Goal: Use online tool/utility: Utilize a website feature to perform a specific function

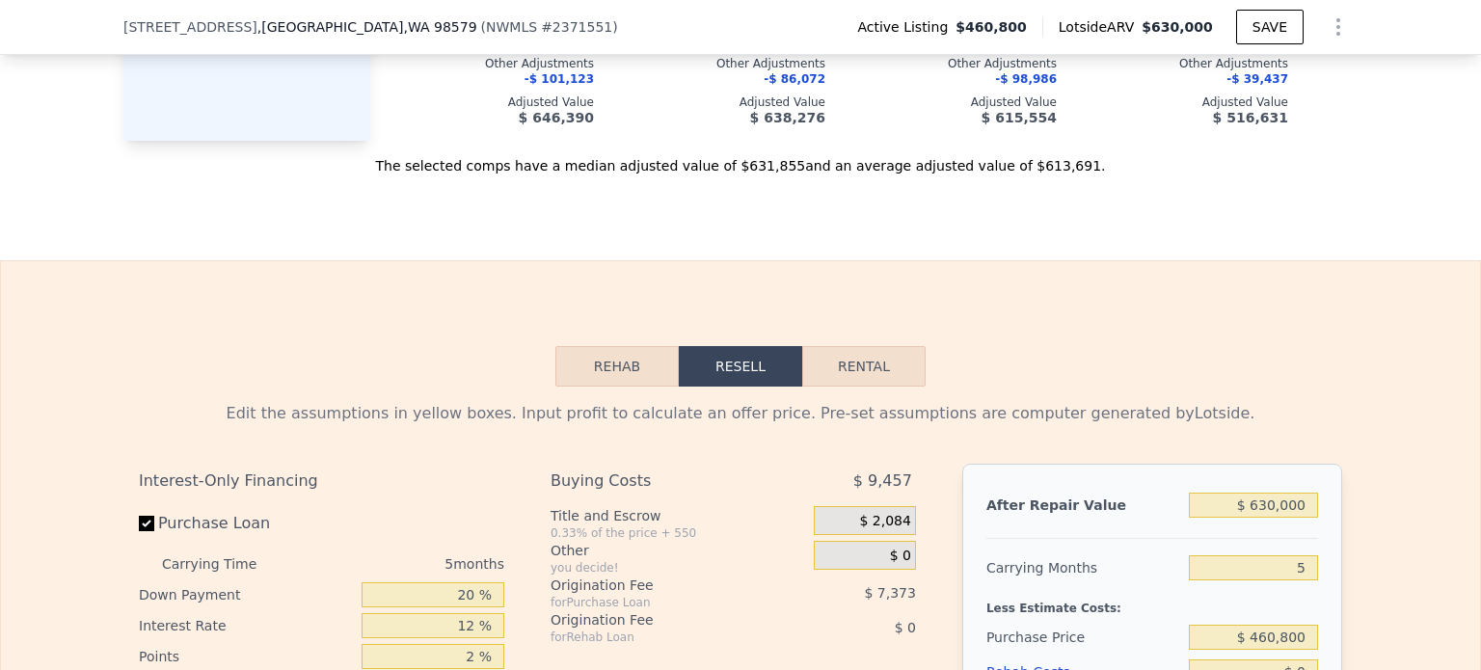
scroll to position [2982, 0]
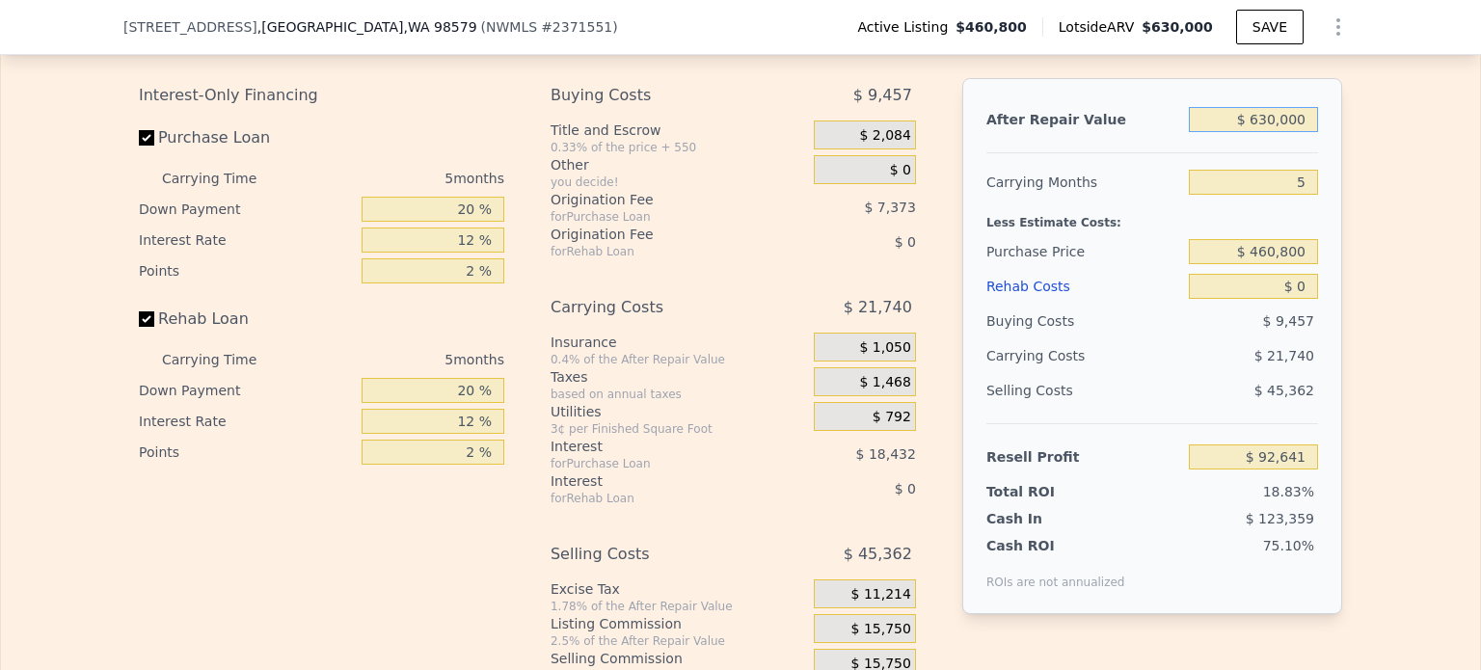
drag, startPoint x: 1252, startPoint y: 146, endPoint x: 1365, endPoint y: 153, distance: 113.1
click at [1365, 153] on div "Edit the assumptions in yellow boxes. Input profit to calculate an offer price.…" at bounding box center [740, 360] width 1479 height 718
drag, startPoint x: 1288, startPoint y: 207, endPoint x: 1304, endPoint y: 206, distance: 15.5
click at [1304, 195] on input "5" at bounding box center [1253, 182] width 129 height 25
type input "6"
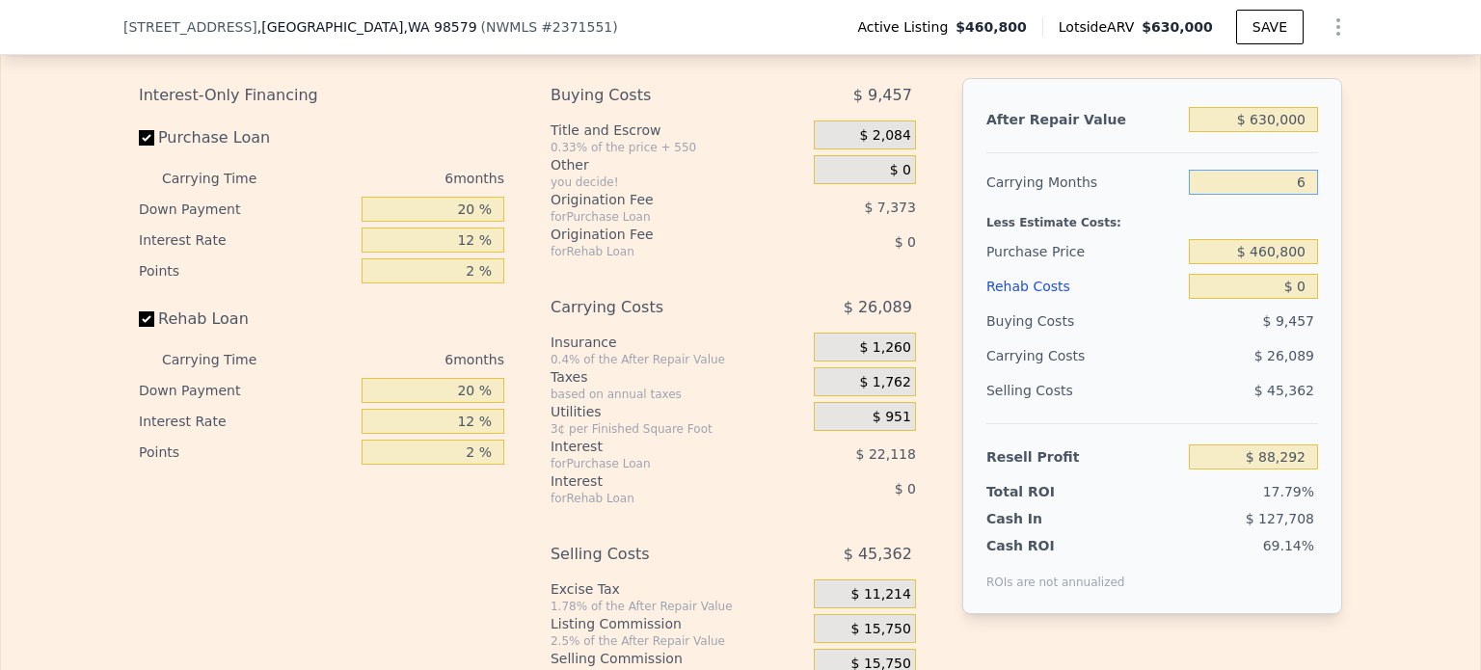
type input "$ 88,292"
type input "6"
drag, startPoint x: 1288, startPoint y: 305, endPoint x: 1307, endPoint y: 308, distance: 18.6
click at [1307, 299] on input "$ 0" at bounding box center [1253, 286] width 129 height 25
type input "$ 1"
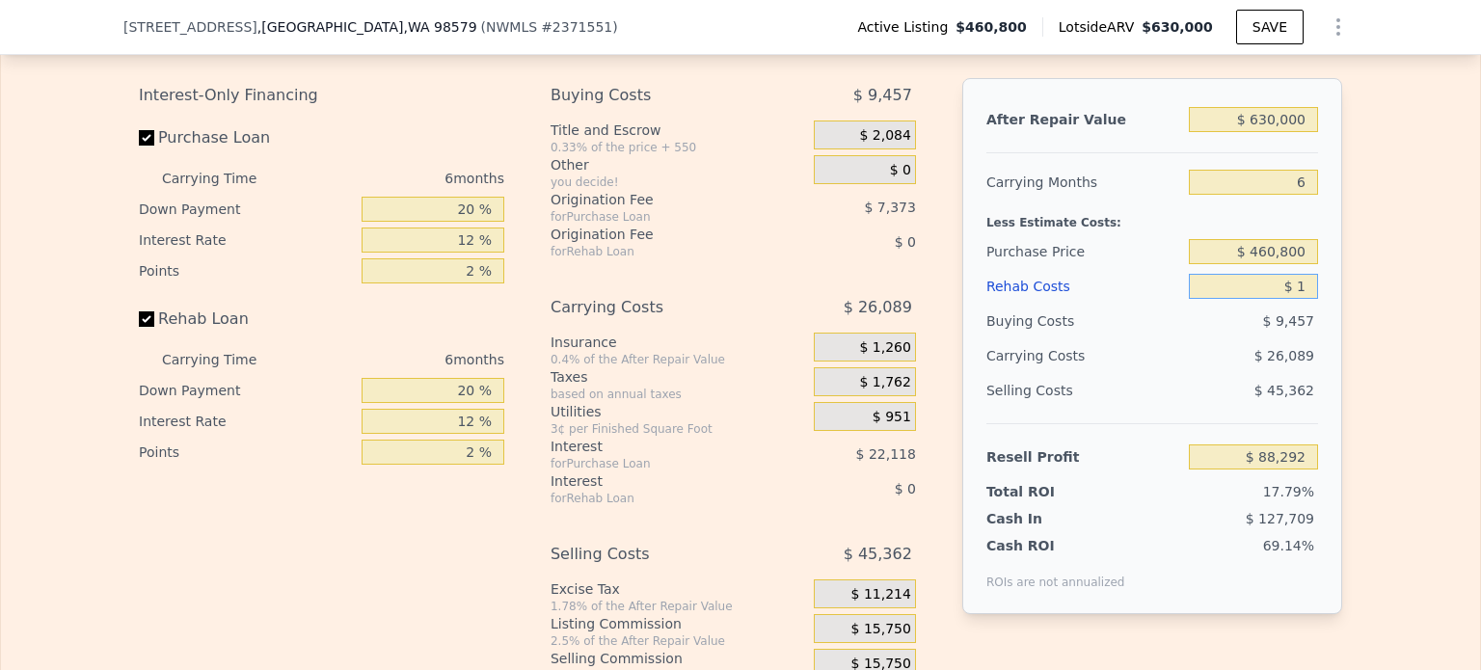
type input "$ 88,291"
type input "$ 100"
type input "$ 88,282"
type input "$ 10,000"
type input "$ 77,652"
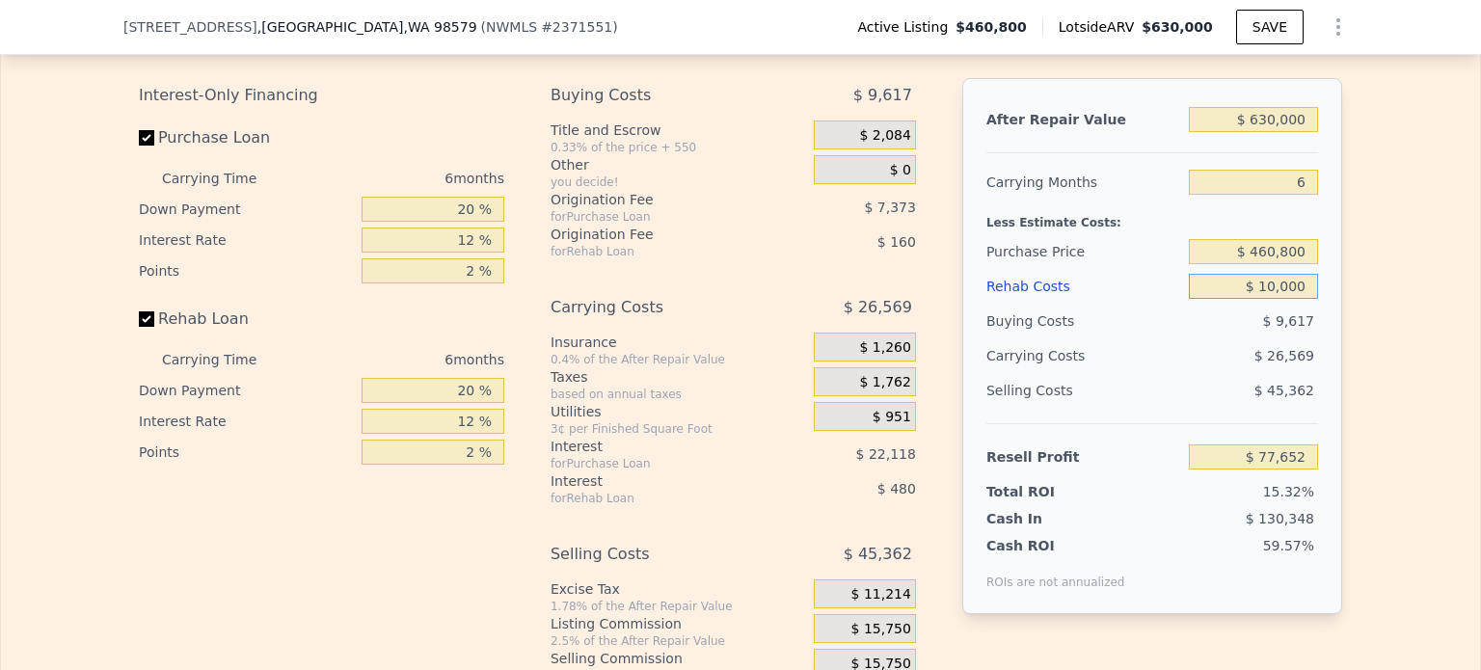
type input "$ 100,000"
type input "-$ 18,108"
type input "$ 1"
type input "$ 88,291"
type input "$ 60"
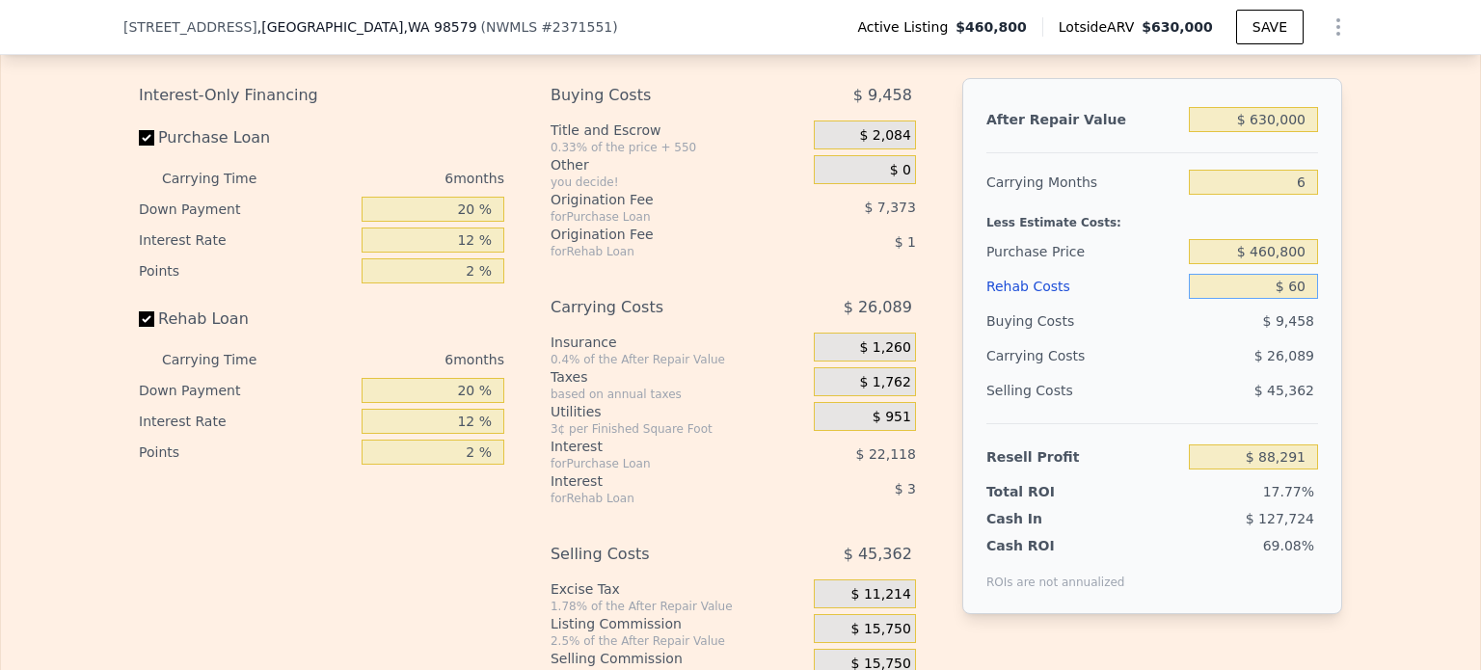
type input "$ 88,231"
type input "$ 600"
type input "$ 87,652"
type input "$ 60,000"
type input "$ 24,452"
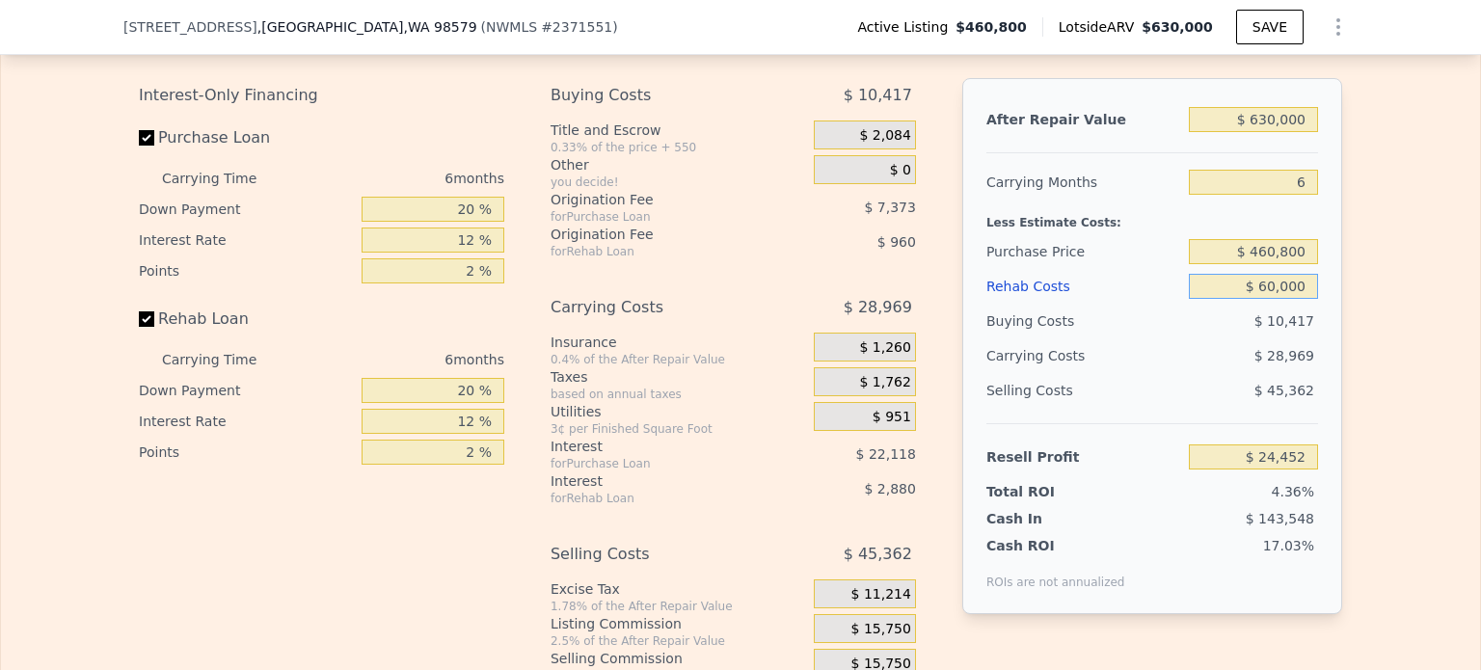
type input "$ 60,000"
click at [1389, 319] on div "Edit the assumptions in yellow boxes. Input profit to calculate an offer price.…" at bounding box center [740, 360] width 1479 height 718
drag, startPoint x: 1265, startPoint y: 277, endPoint x: 1408, endPoint y: 292, distance: 143.6
click at [1400, 290] on div "Edit the assumptions in yellow boxes. Input profit to calculate an offer price.…" at bounding box center [740, 360] width 1479 height 718
type input "$ 400,000"
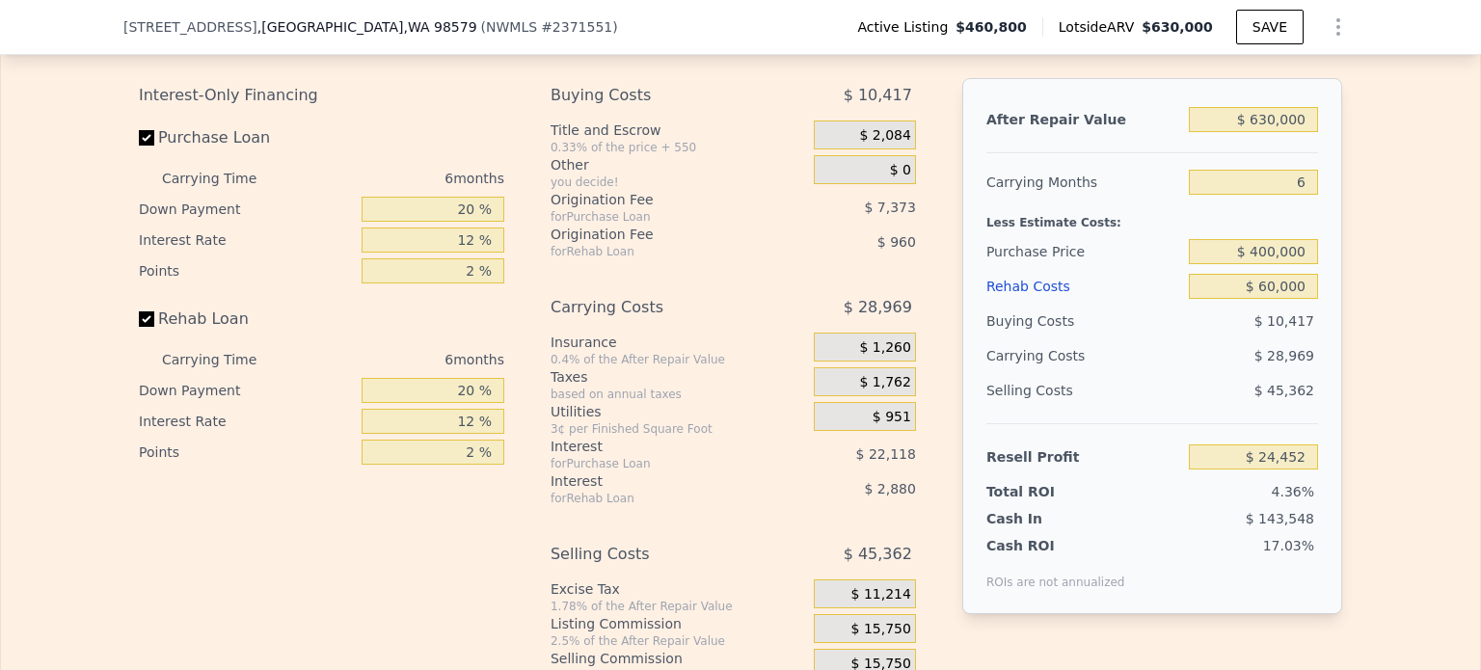
click at [1410, 293] on div "Edit the assumptions in yellow boxes. Input profit to calculate an offer price.…" at bounding box center [740, 360] width 1479 height 718
type input "$ 89,343"
drag, startPoint x: 1261, startPoint y: 272, endPoint x: 1415, endPoint y: 290, distance: 154.4
click at [1395, 285] on div "Edit the assumptions in yellow boxes. Input profit to calculate an offer price.…" at bounding box center [740, 360] width 1479 height 718
type input "$ 415,000"
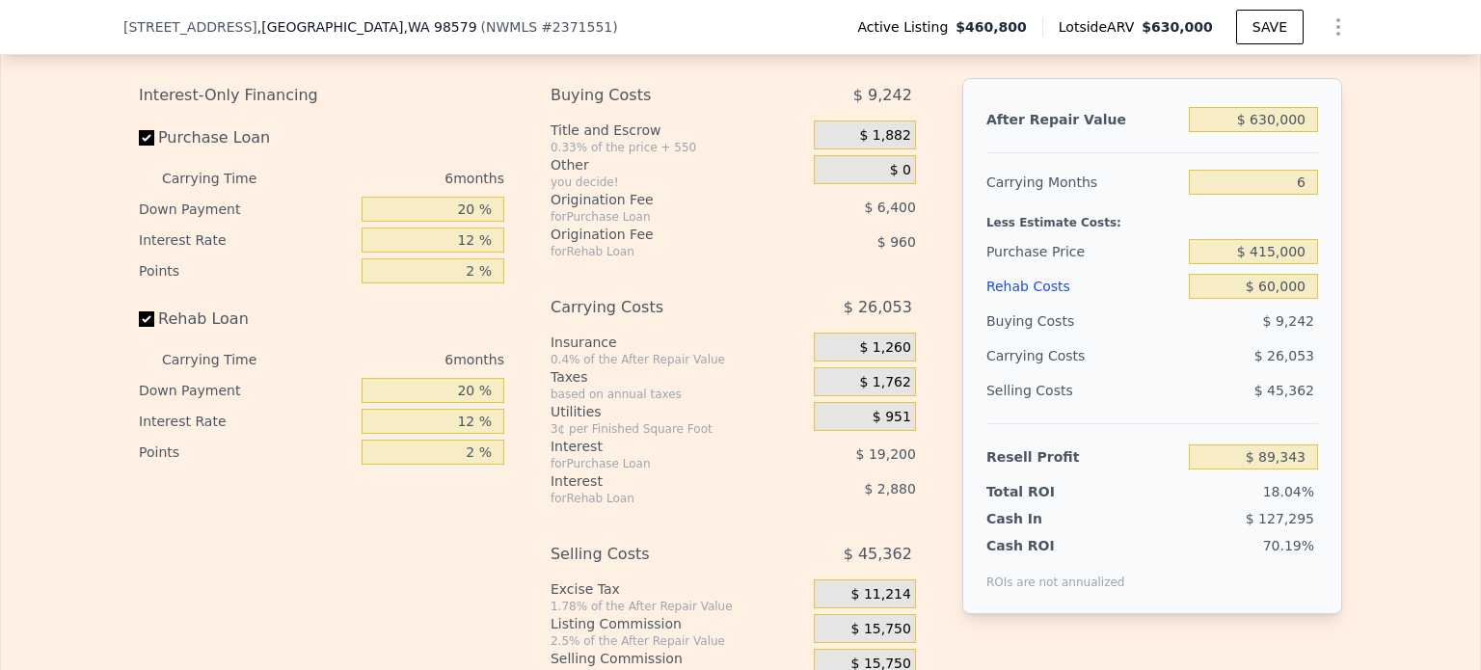
click at [1415, 290] on div "Edit the assumptions in yellow boxes. Input profit to calculate an offer price.…" at bounding box center [740, 360] width 1479 height 718
type input "$ 73,333"
drag, startPoint x: 1281, startPoint y: 202, endPoint x: 1343, endPoint y: 216, distance: 64.3
click at [1343, 216] on div "Edit the assumptions in yellow boxes. Input profit to calculate an offer price.…" at bounding box center [740, 360] width 1234 height 718
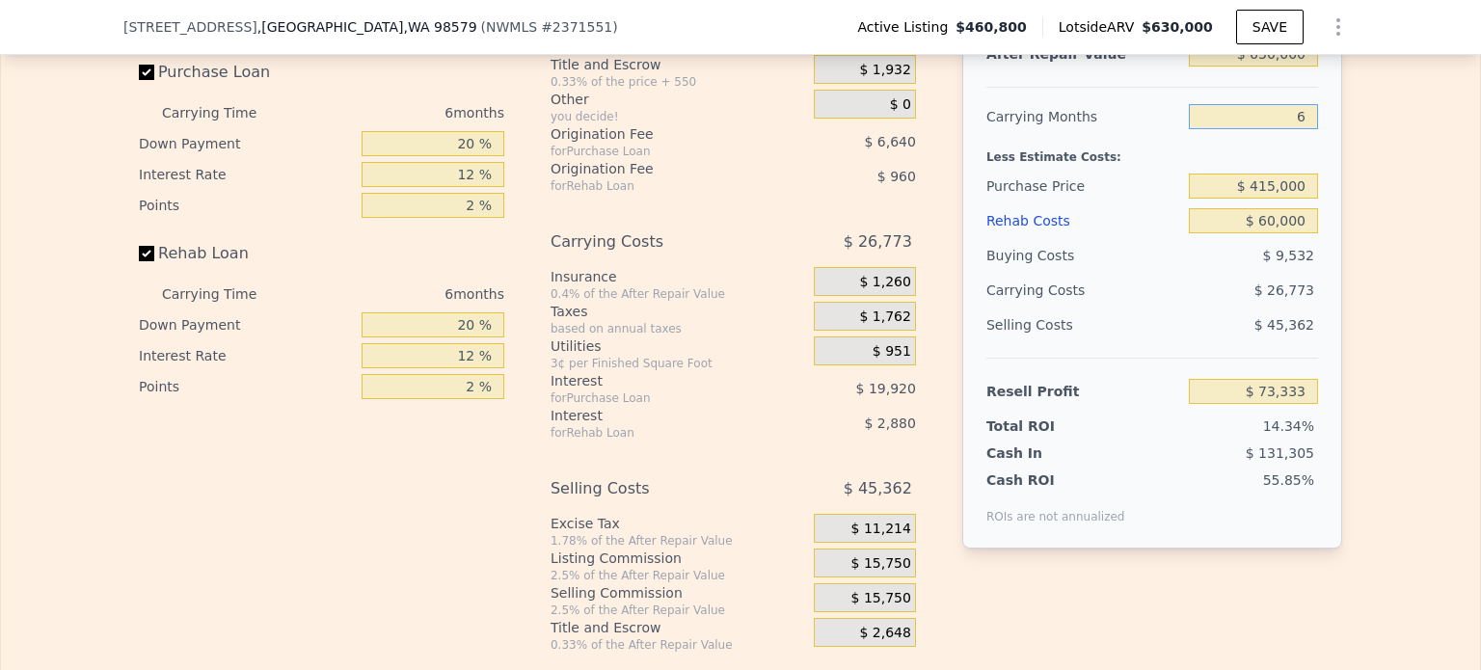
scroll to position [3175, 0]
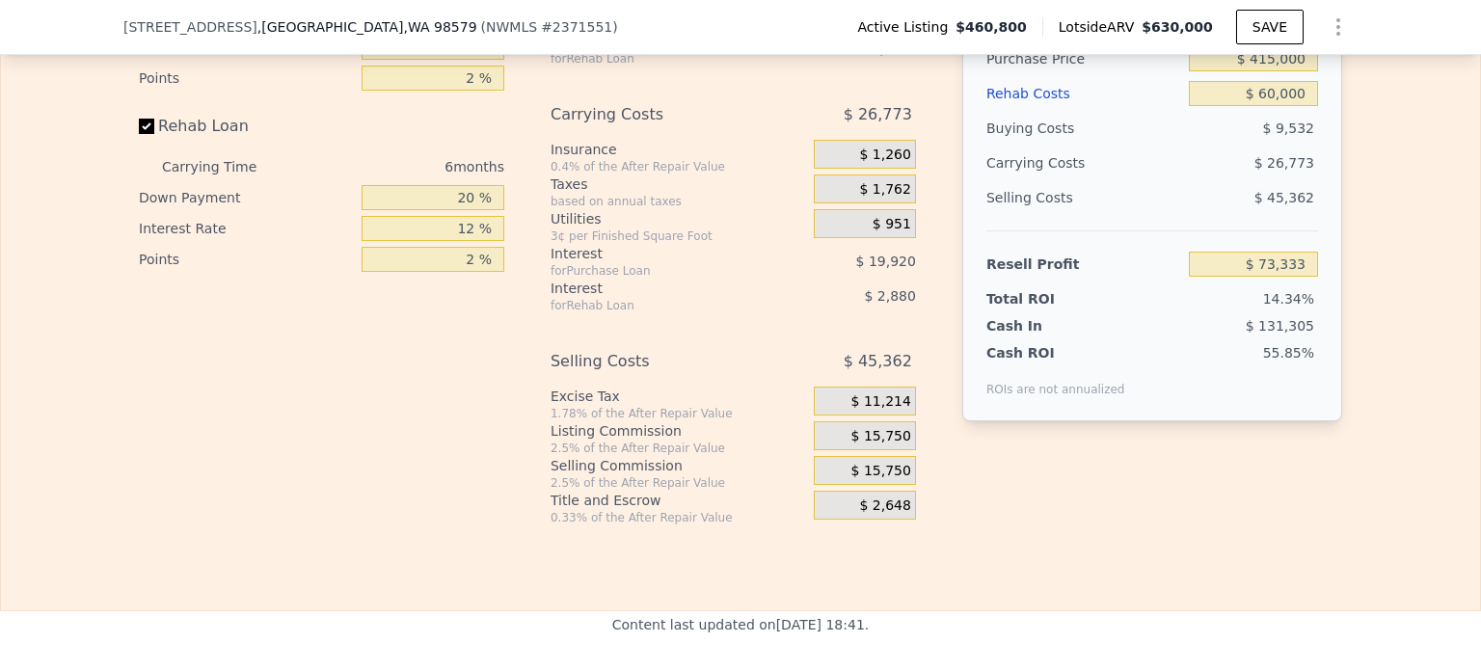
click at [890, 446] on span "$ 15,750" at bounding box center [882, 436] width 60 height 17
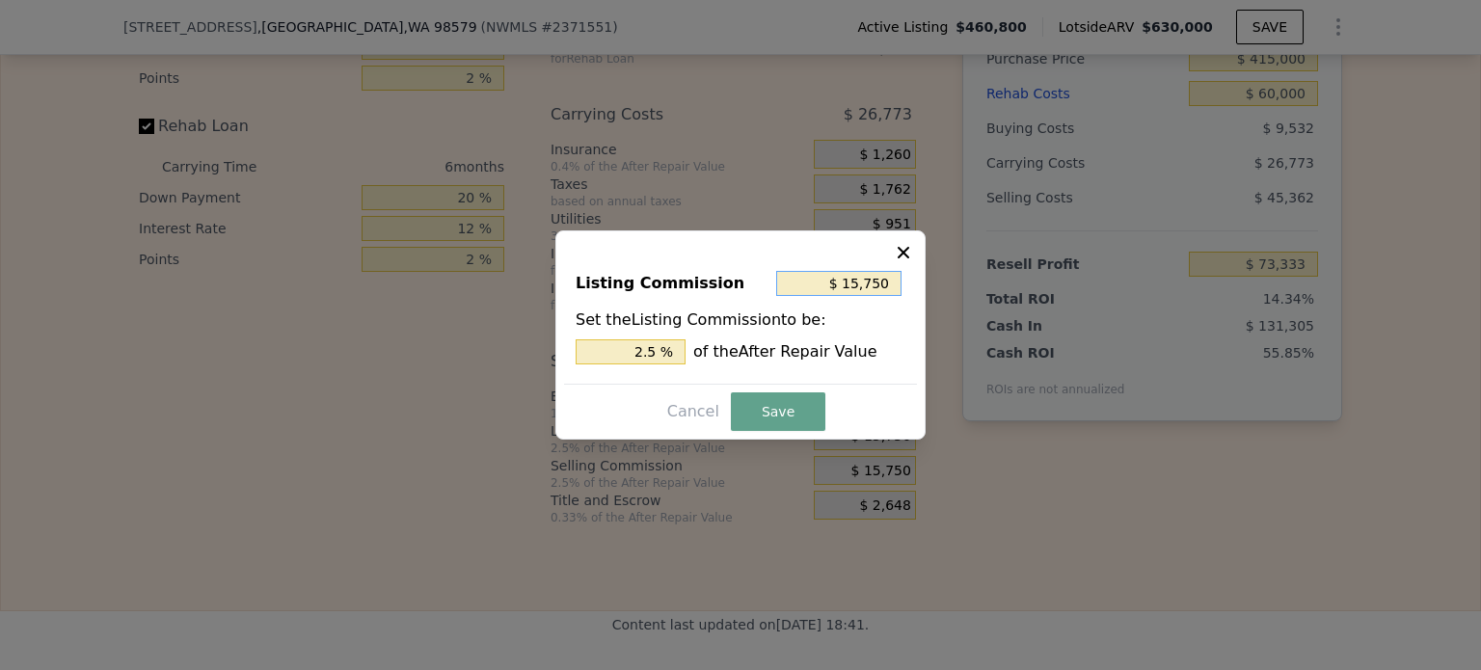
click at [864, 293] on input "$ 15,750" at bounding box center [838, 283] width 125 height 25
type input "$ 0"
type input "0 %"
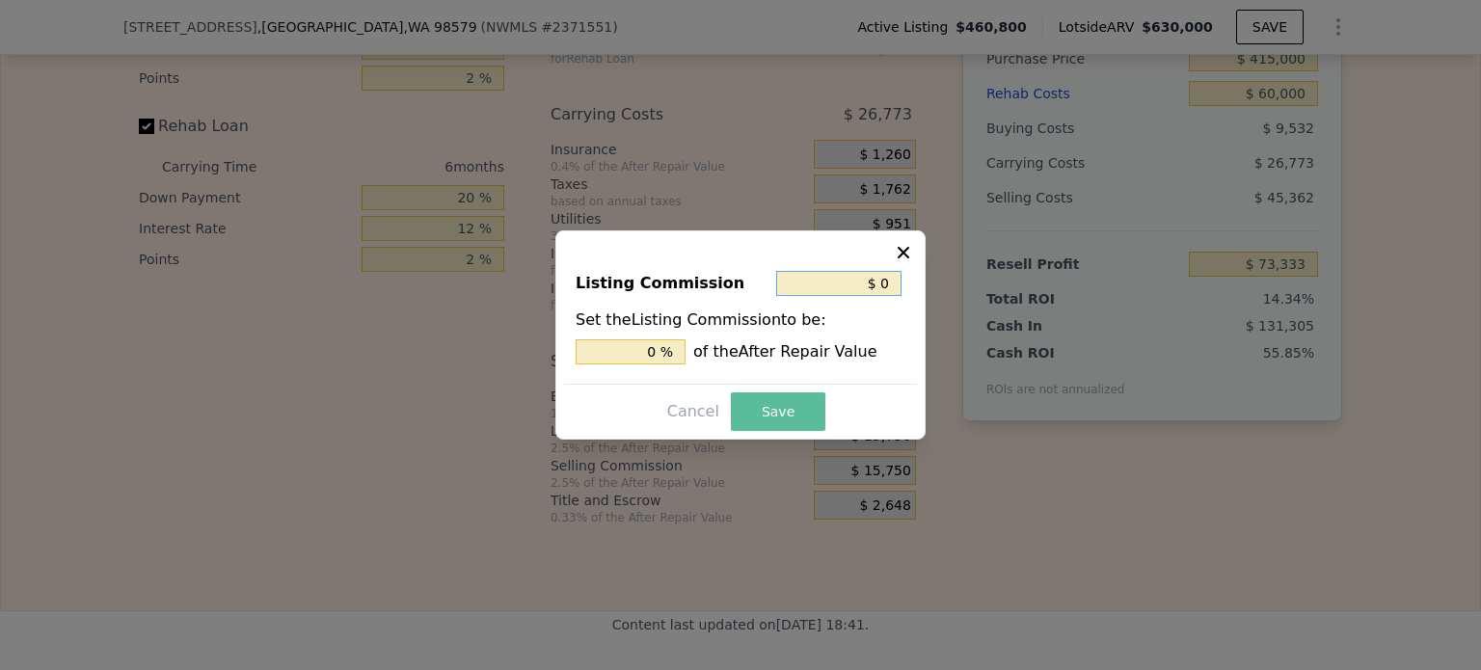
type input "$ 0"
click at [764, 404] on button "Save" at bounding box center [778, 412] width 95 height 39
type input "$ 89,083"
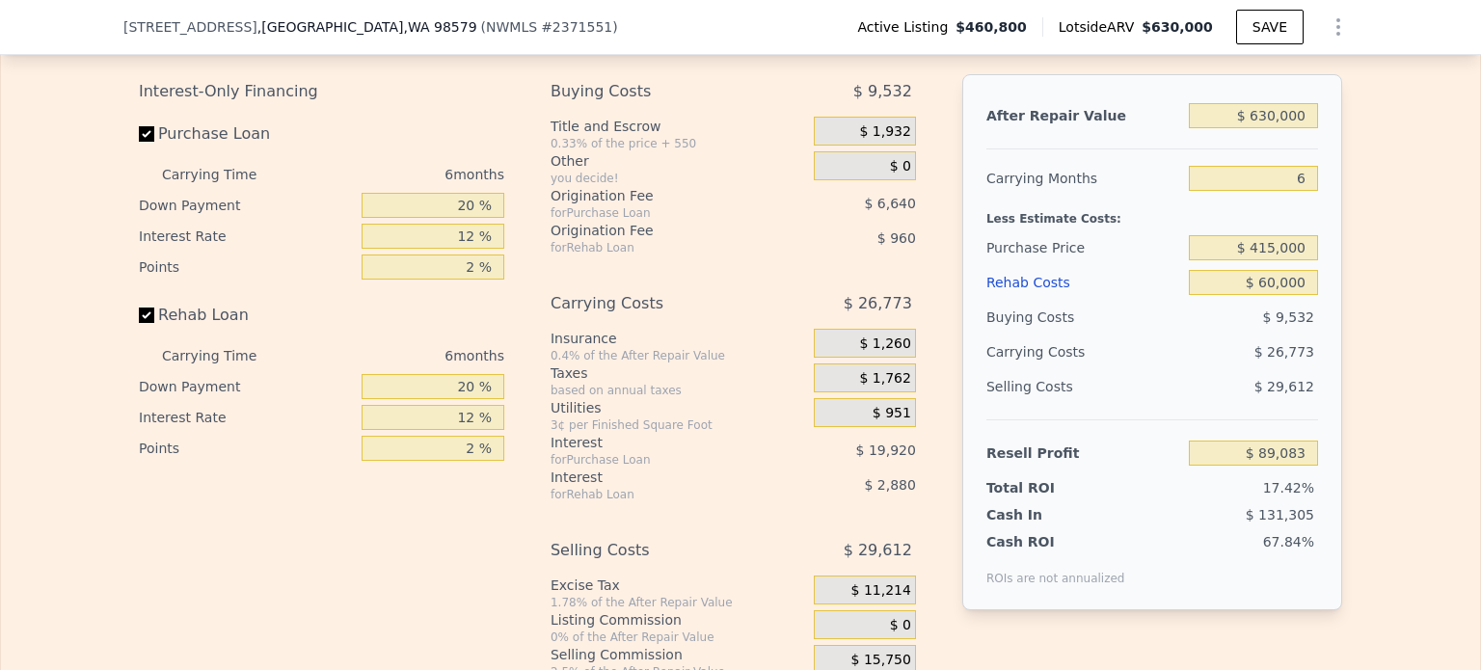
scroll to position [2982, 0]
